Goal: Transaction & Acquisition: Purchase product/service

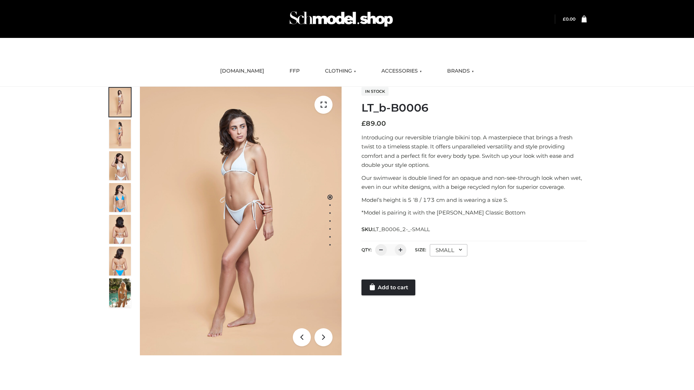
click at [389, 288] on link "Add to cart" at bounding box center [389, 288] width 54 height 16
